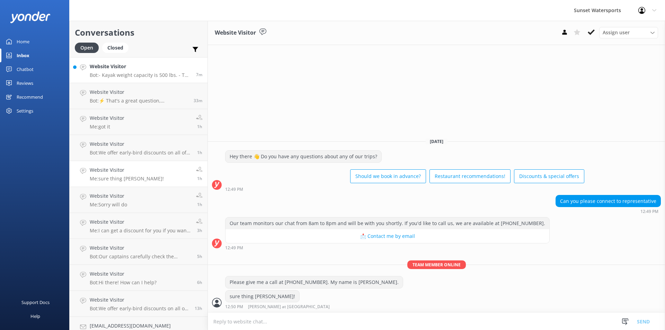
drag, startPoint x: 0, startPoint y: 0, endPoint x: 156, endPoint y: 80, distance: 175.5
click at [145, 75] on p "Bot: - Kayak weight capacity is 500 lbs. - The Jet Ski Tour has a combined ride…" at bounding box center [140, 75] width 101 height 6
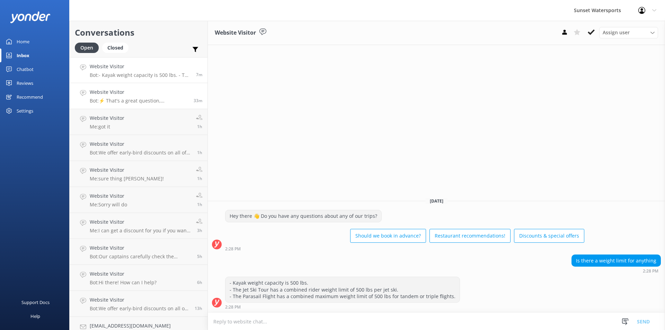
click at [157, 98] on p "Bot: ⚡ That's a great question, unfortunately I do not know the answer. I'm goi…" at bounding box center [139, 101] width 99 height 6
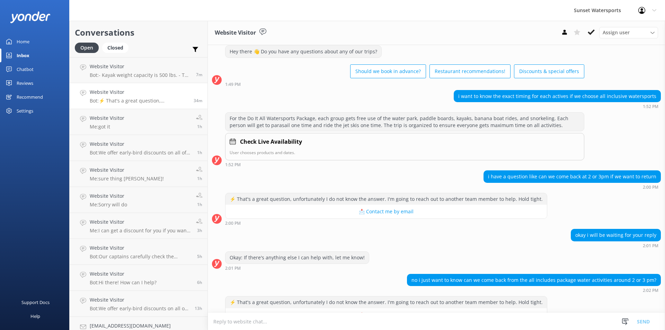
scroll to position [37, 0]
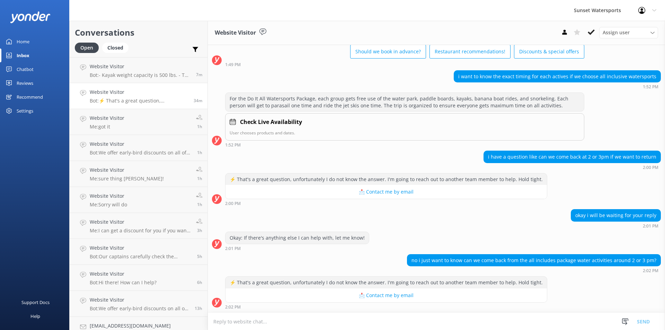
click at [252, 322] on textarea at bounding box center [436, 321] width 457 height 17
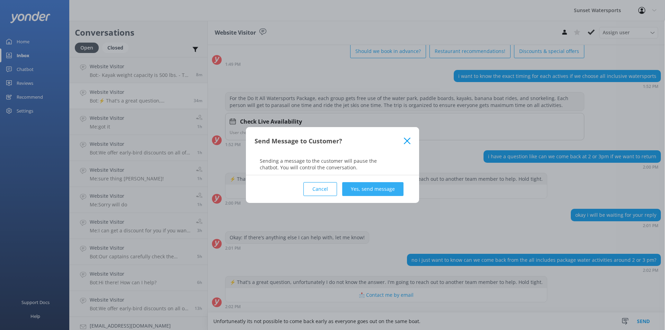
type textarea "Unfortuneatly its not possible to come back early as everyone goes out on the s…"
click at [387, 188] on button "Yes, send message" at bounding box center [372, 189] width 61 height 14
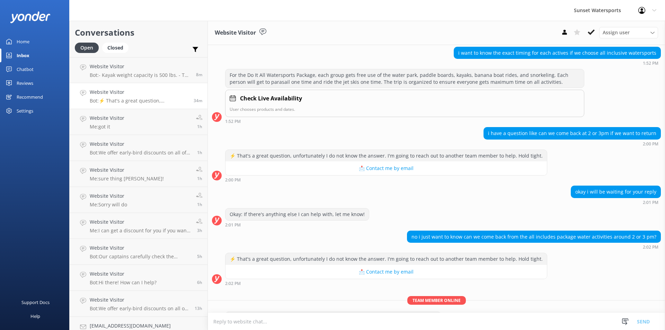
scroll to position [82, 0]
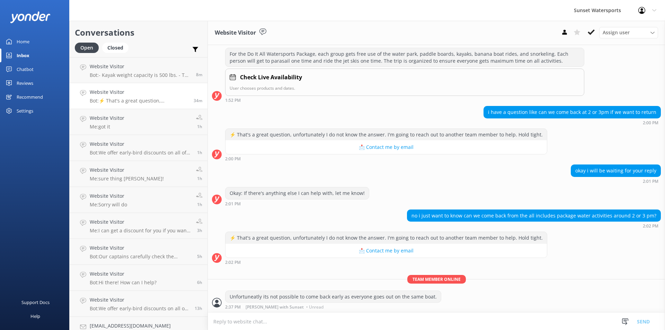
click at [274, 321] on textarea at bounding box center [436, 321] width 457 height 17
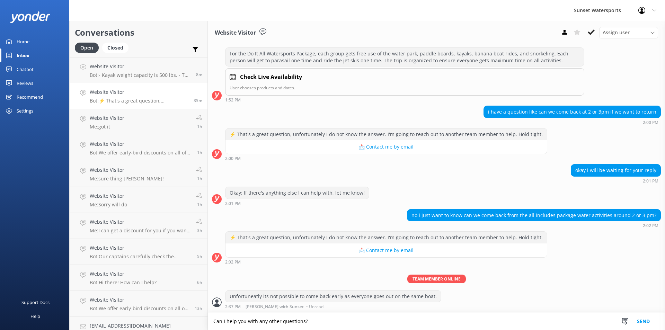
type textarea "Can I help you with any other questions?"
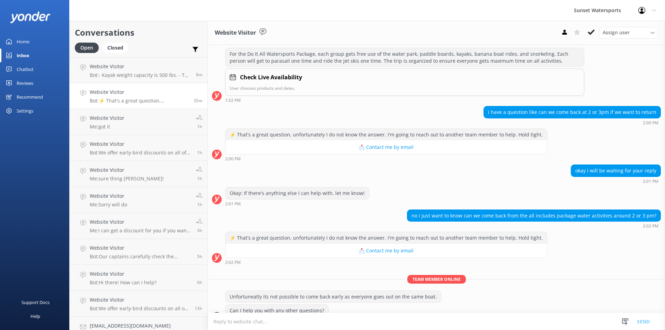
scroll to position [96, 0]
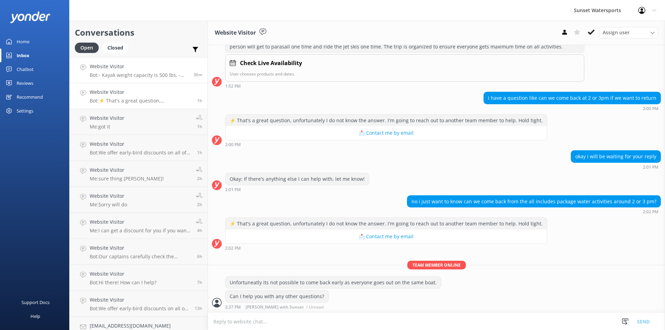
click at [143, 73] on p "Bot: - Kayak weight capacity is 500 lbs. - The Jet Ski Tour has a combined ride…" at bounding box center [139, 75] width 99 height 6
